Goal: Information Seeking & Learning: Check status

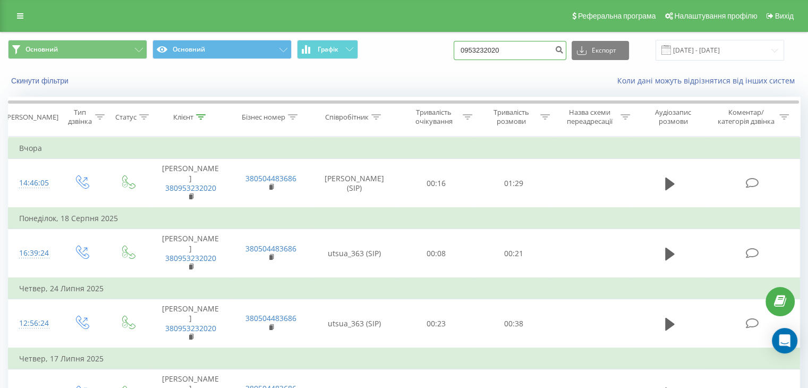
drag, startPoint x: 486, startPoint y: 45, endPoint x: 376, endPoint y: 39, distance: 110.1
click at [389, 40] on div "Основний Основний Графік 0953232020 Експорт .csv .xls .xlsx 22.06.2025 - 22.09.…" at bounding box center [404, 50] width 792 height 21
paste input "380509405671"
type input "380509405671"
click at [563, 49] on icon "submit" at bounding box center [558, 48] width 9 height 6
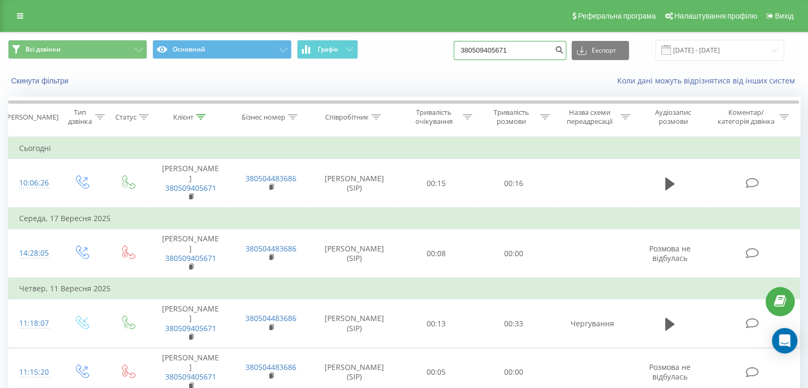
drag, startPoint x: 393, startPoint y: 37, endPoint x: 362, endPoint y: 33, distance: 31.5
click at [365, 33] on div "Всі дзвінки Основний Графік 380509405671 Експорт .csv .xls .xlsx 23.06.2025 - 2…" at bounding box center [404, 50] width 807 height 36
paste input "0734288345"
type input "0734288345"
click at [563, 48] on icon "submit" at bounding box center [558, 48] width 9 height 6
